Goal: Navigation & Orientation: Find specific page/section

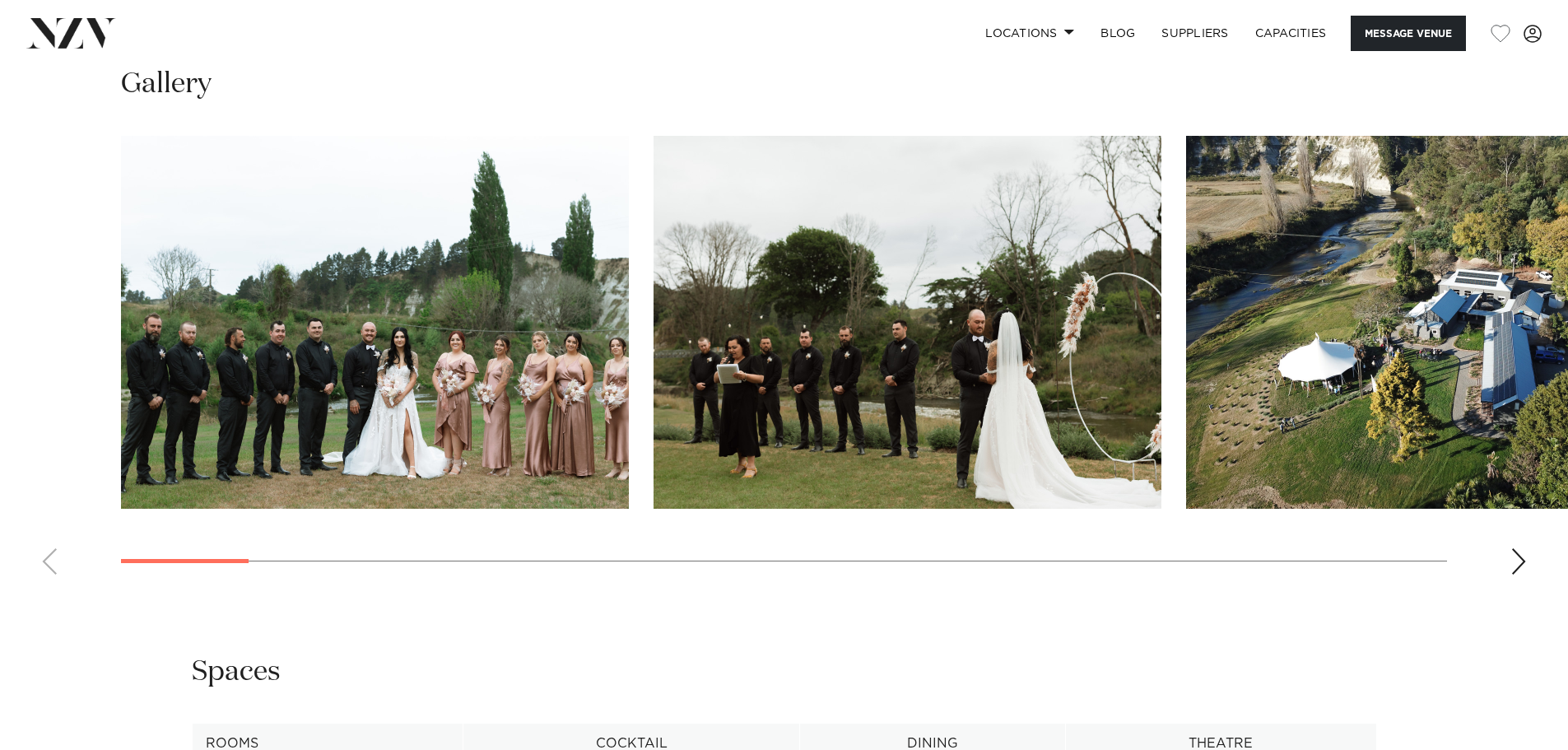
scroll to position [1728, 0]
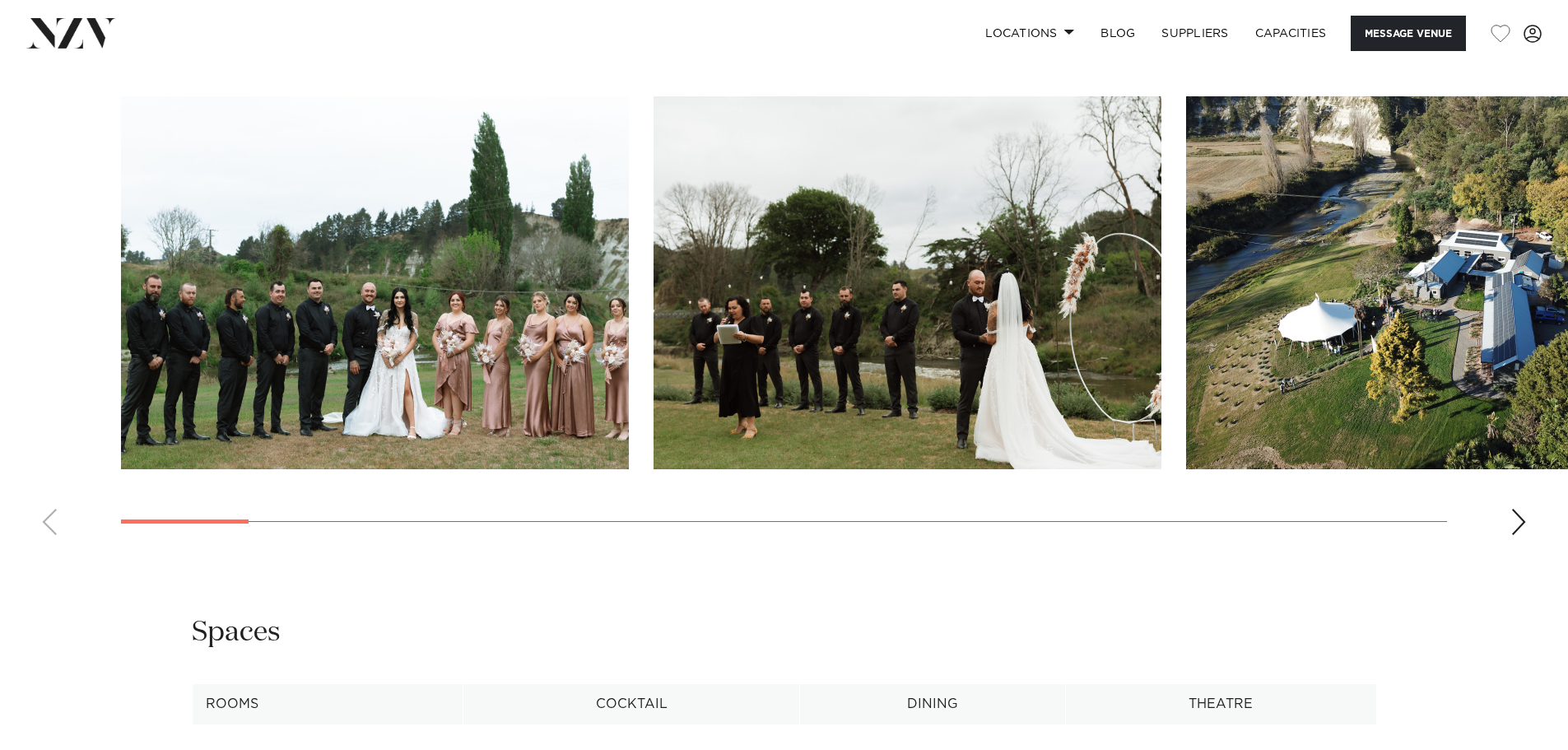
click at [1521, 520] on div "Next slide" at bounding box center [1517, 522] width 16 height 27
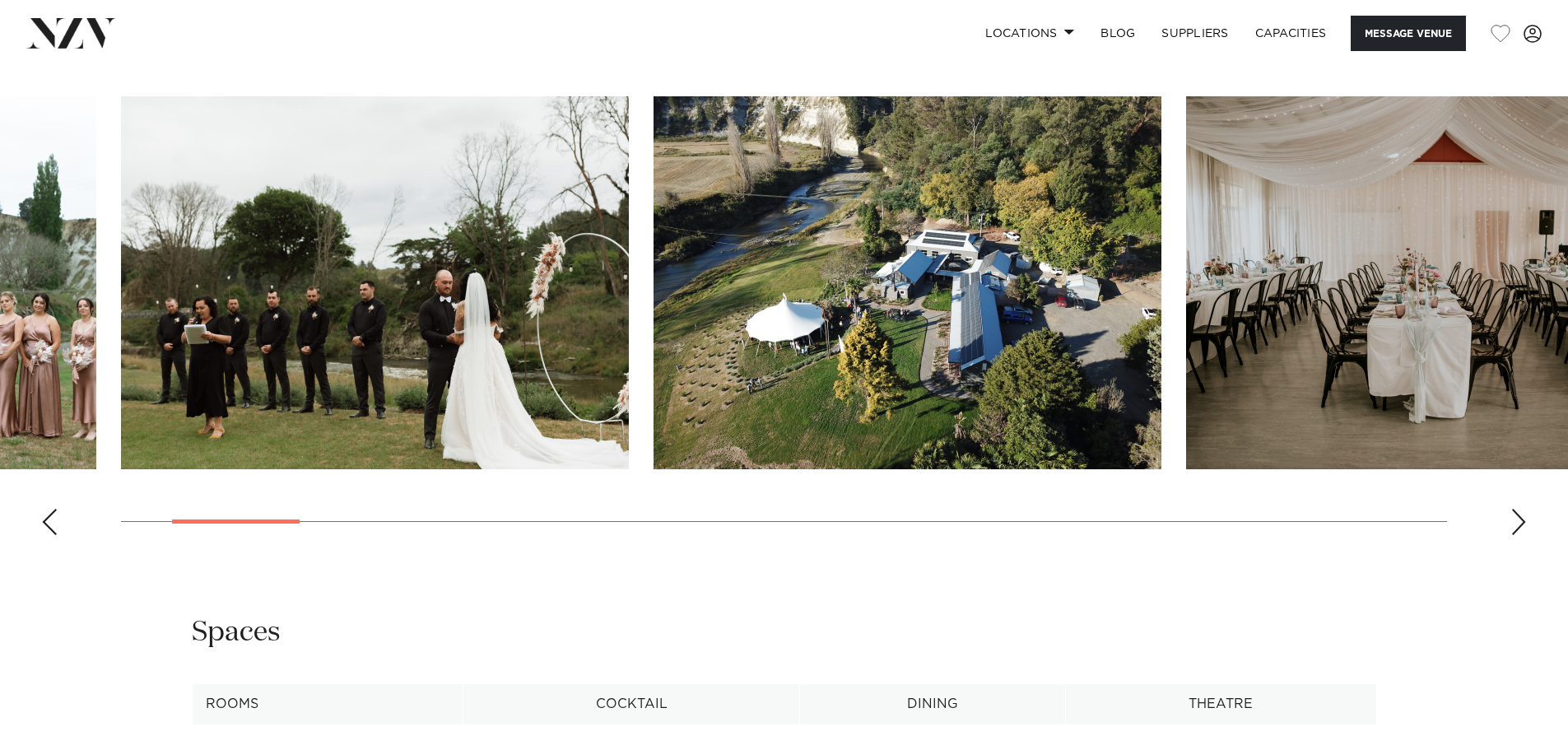
click at [1521, 520] on div "Next slide" at bounding box center [1517, 522] width 16 height 27
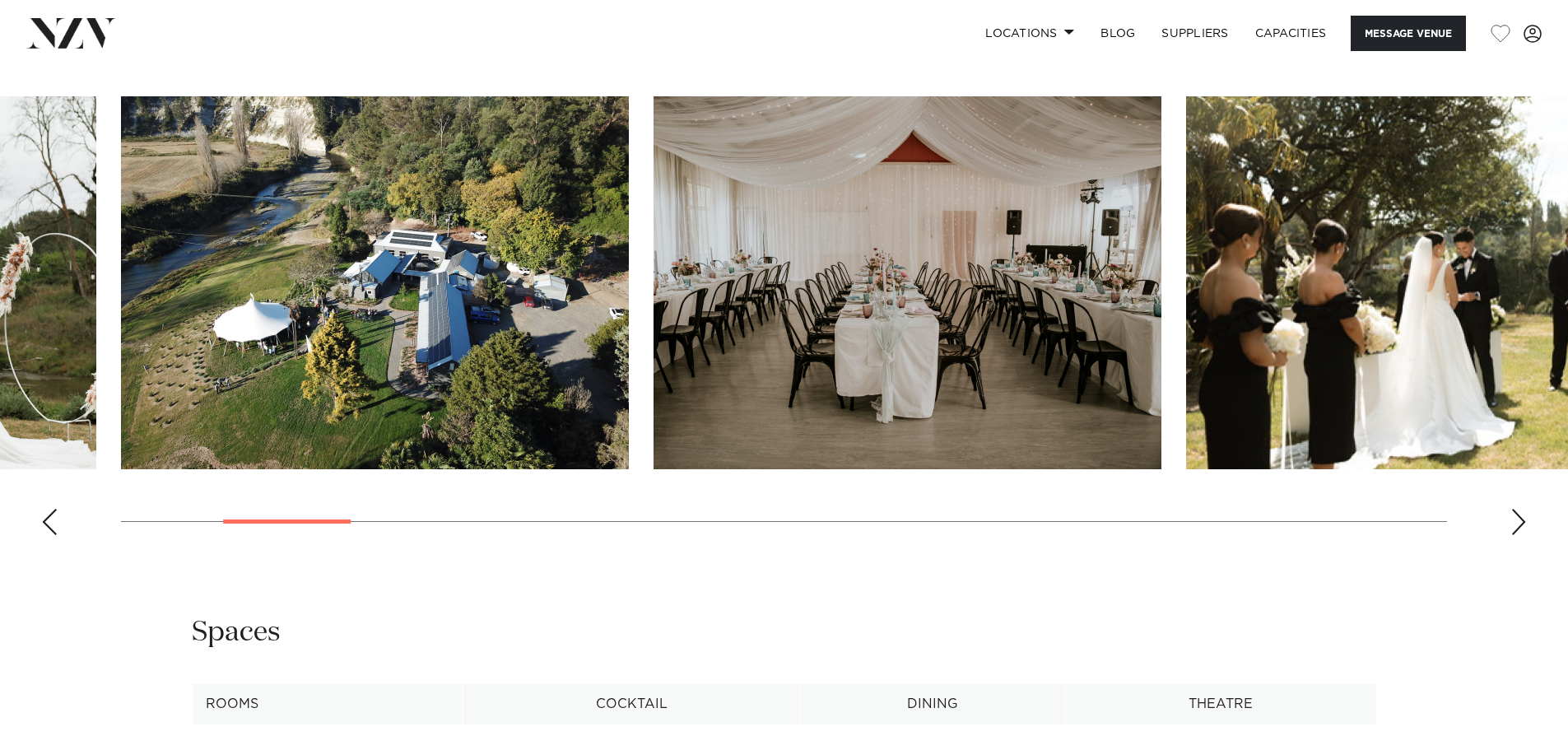
click at [1521, 520] on div "Next slide" at bounding box center [1517, 522] width 16 height 27
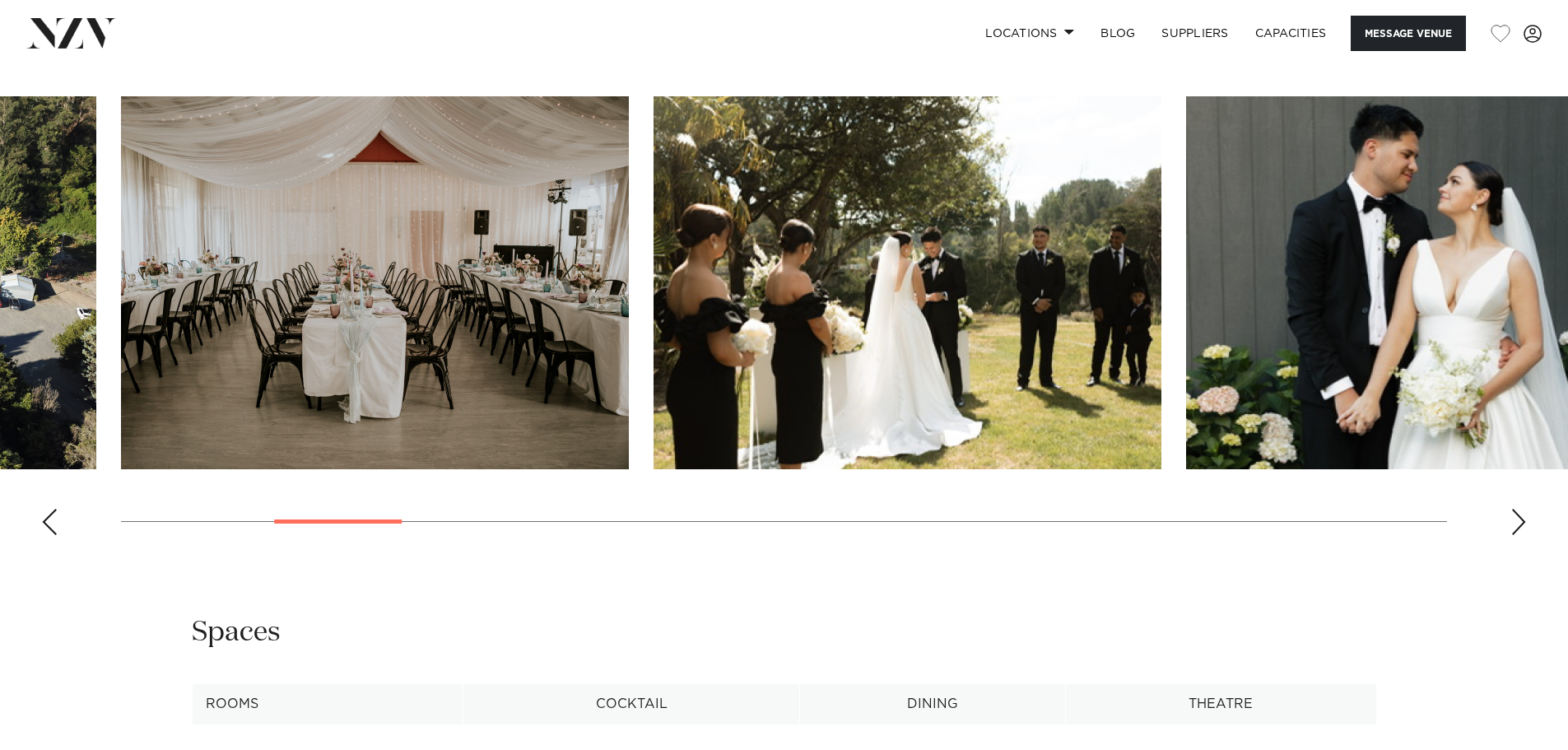
click at [1521, 520] on div "Next slide" at bounding box center [1517, 522] width 16 height 27
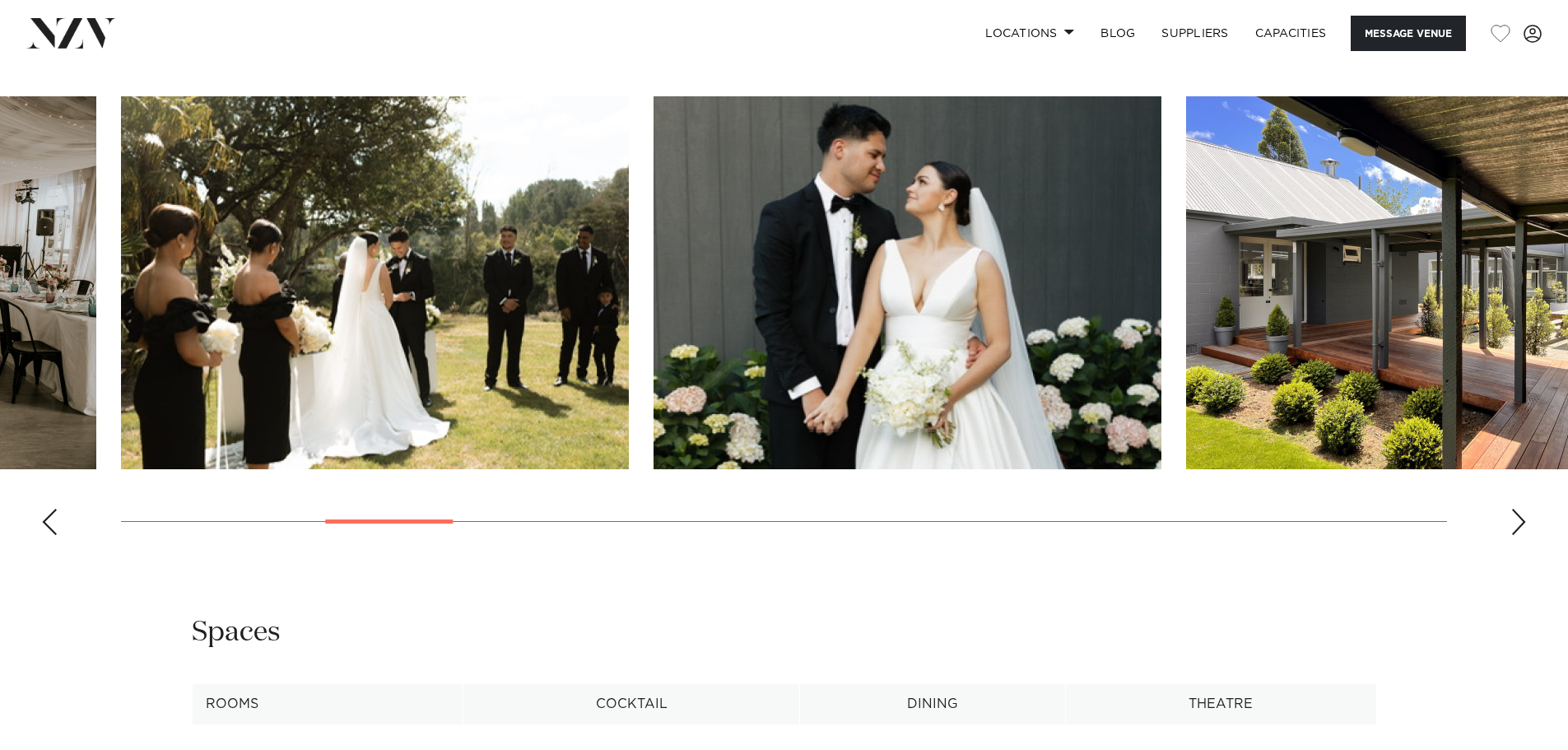
click at [40, 28] on img at bounding box center [72, 32] width 90 height 30
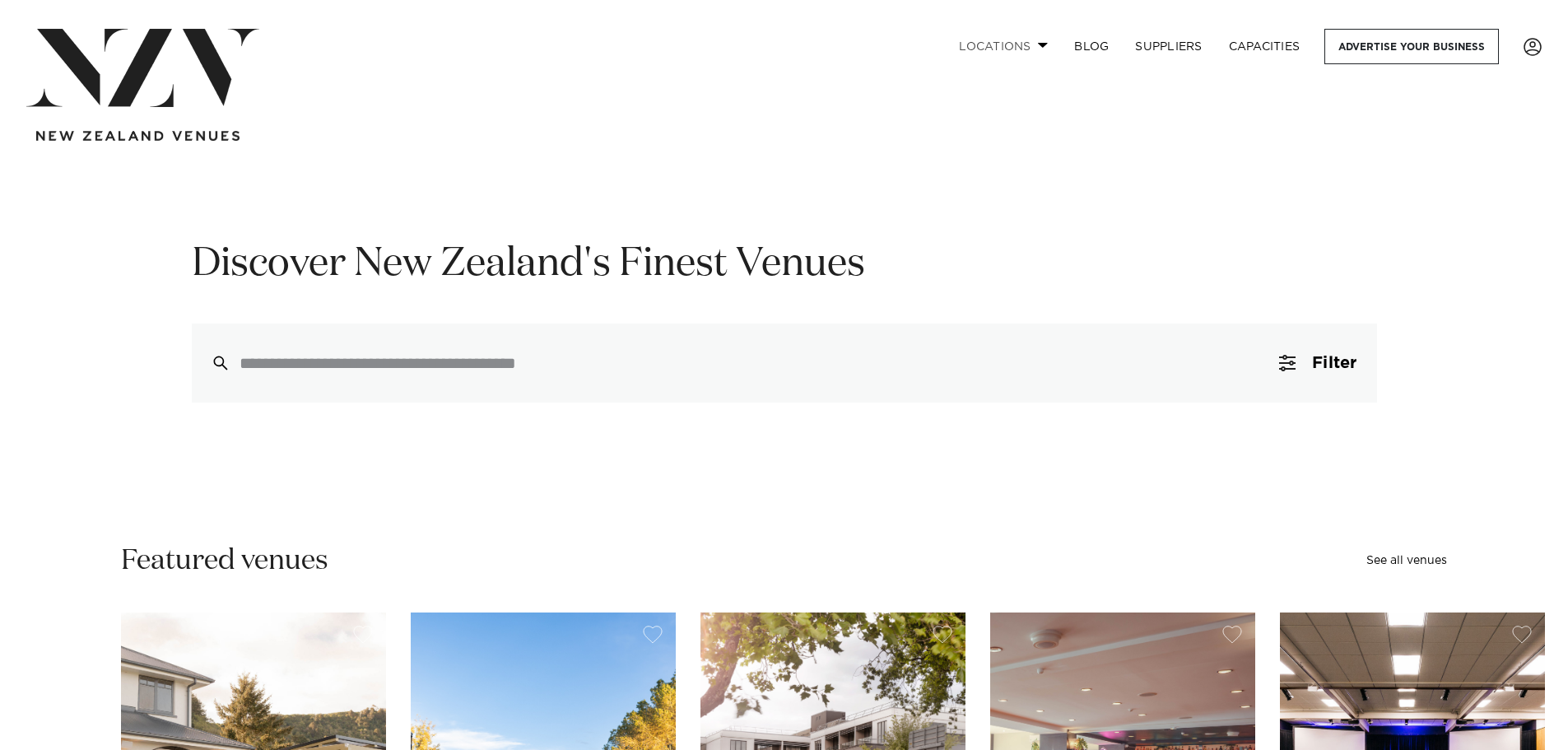
click at [1029, 47] on link "Locations" at bounding box center [1003, 46] width 115 height 35
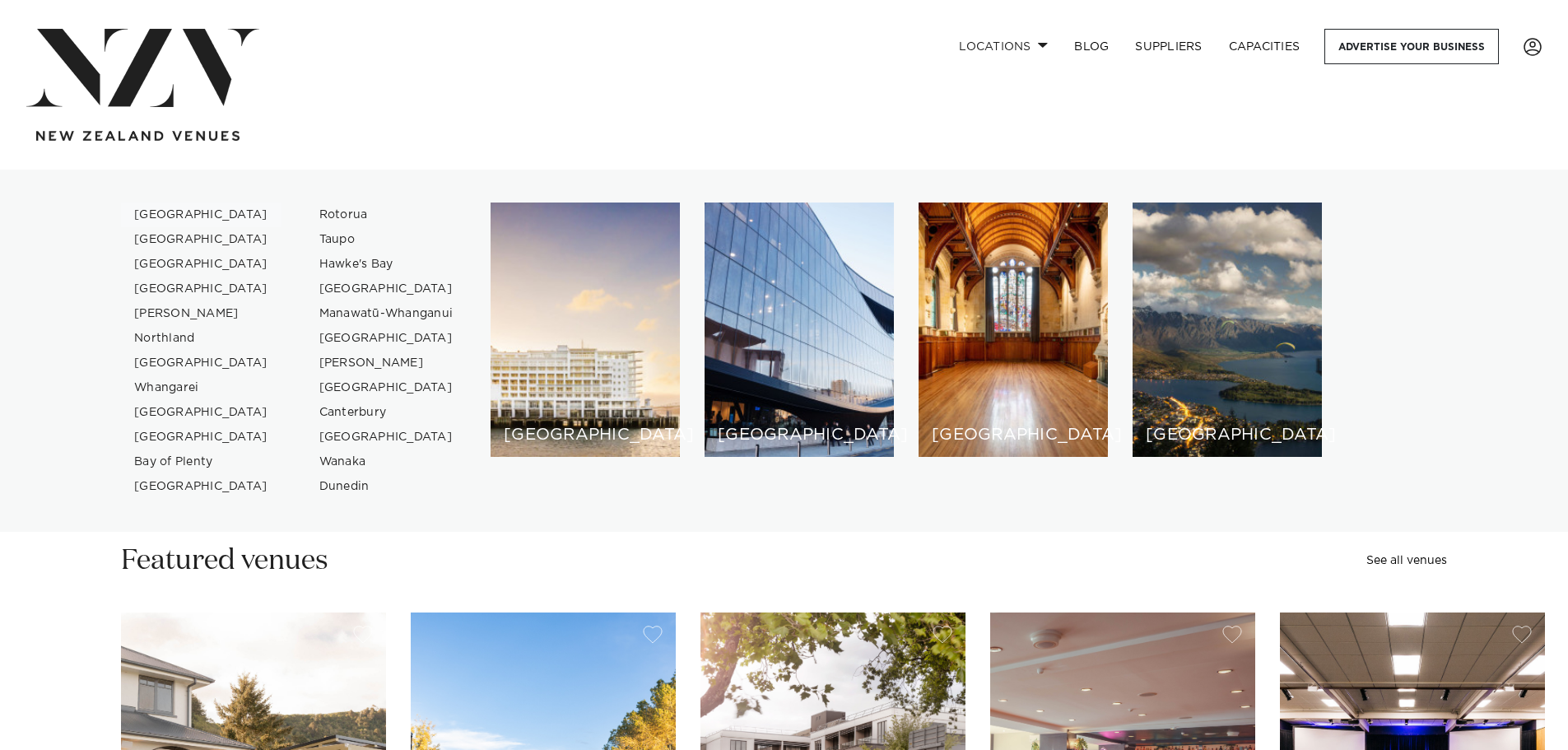
click at [153, 208] on link "[GEOGRAPHIC_DATA]" at bounding box center [201, 215] width 160 height 25
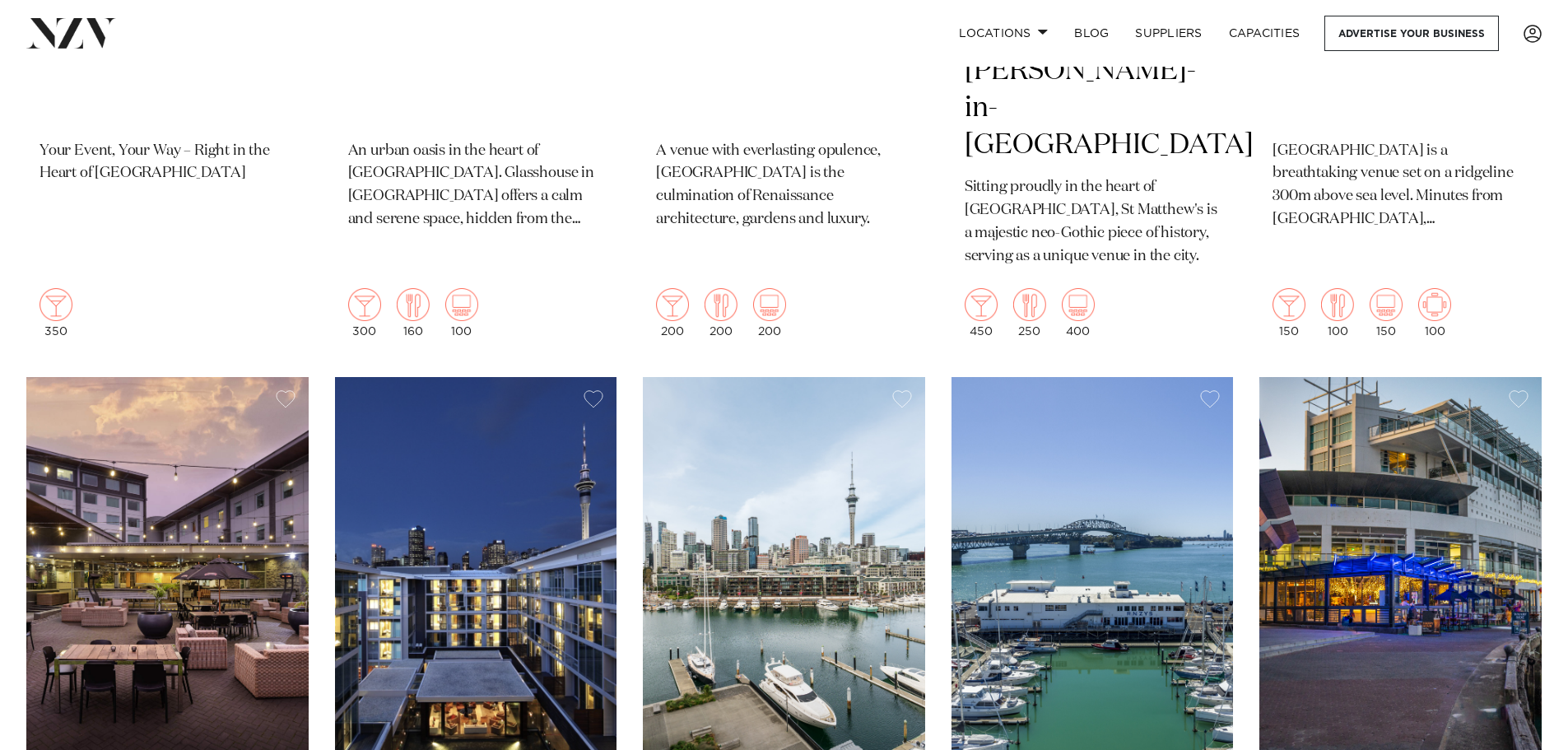
scroll to position [1235, 0]
